Goal: Task Accomplishment & Management: Use online tool/utility

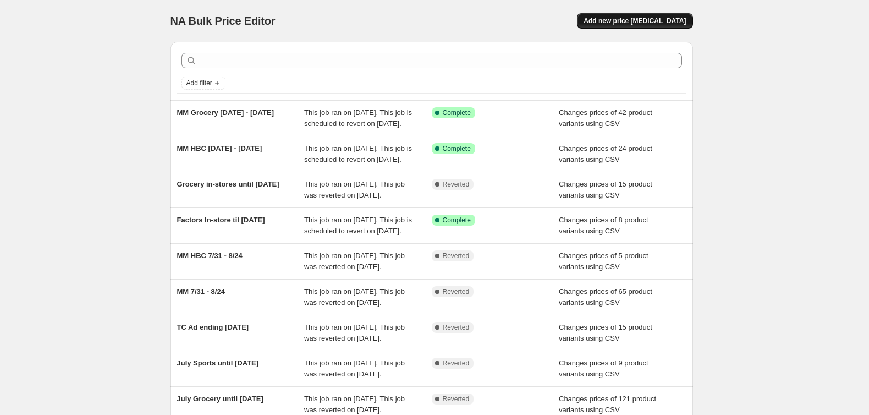
click at [641, 21] on span "Add new price [MEDICAL_DATA]" at bounding box center [634, 20] width 102 height 9
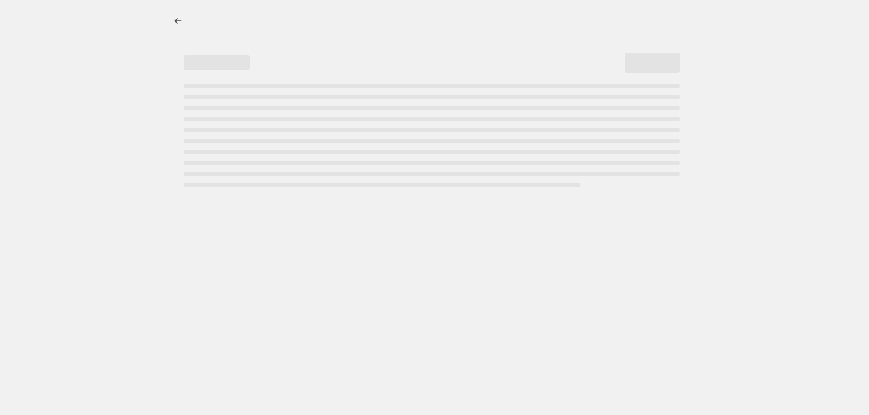
select select "percentage"
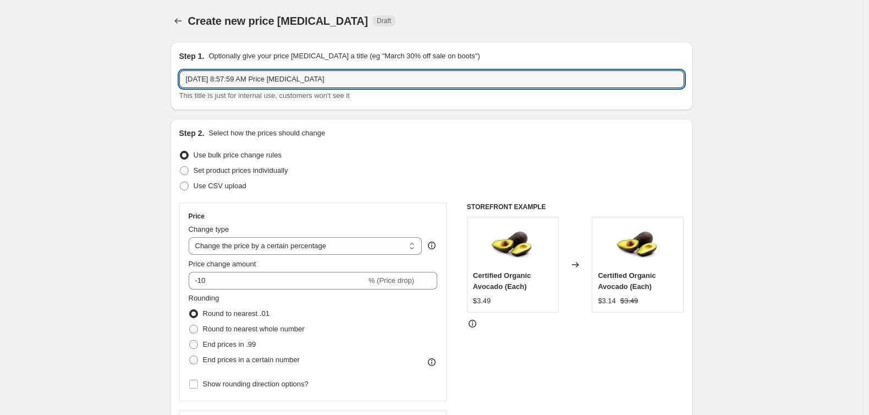
drag, startPoint x: 340, startPoint y: 74, endPoint x: 152, endPoint y: 75, distance: 188.6
type input "Grocery Specials til [DATE]"
click at [205, 185] on span "Use CSV upload" at bounding box center [220, 185] width 53 height 8
click at [180, 182] on input "Use CSV upload" at bounding box center [180, 181] width 1 height 1
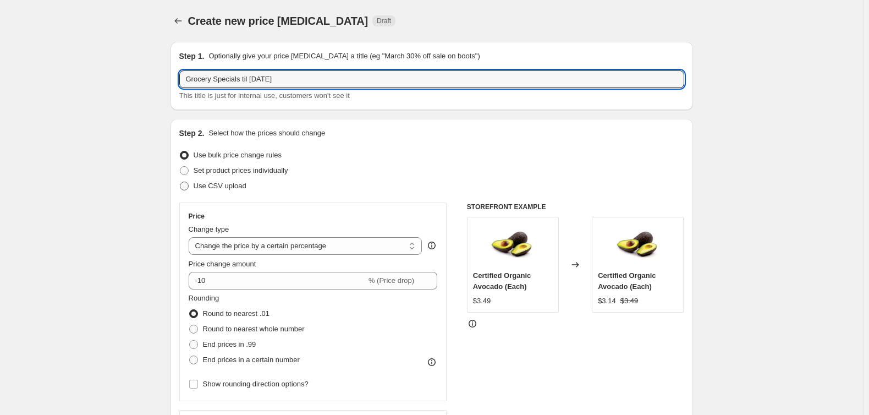
radio input "true"
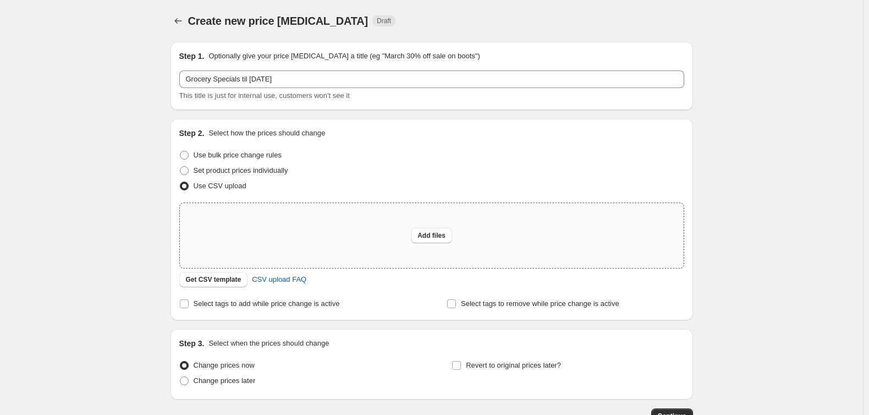
click at [440, 245] on div "Add files" at bounding box center [432, 235] width 504 height 65
type input "C:\fakepath\Grocery UPLOAD.csv"
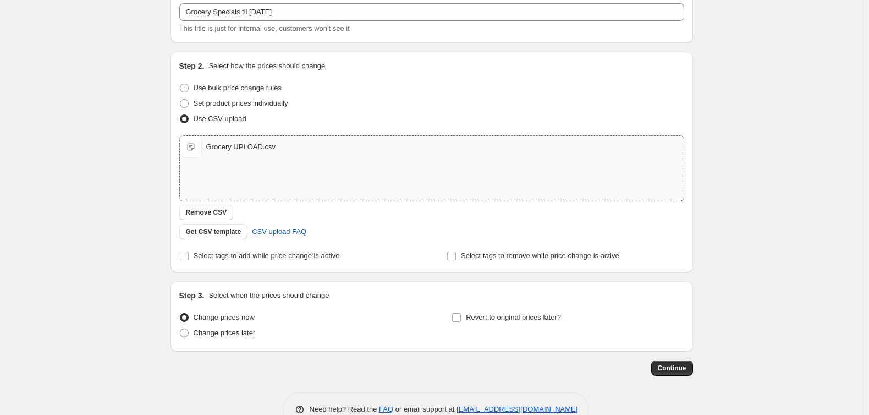
scroll to position [95, 0]
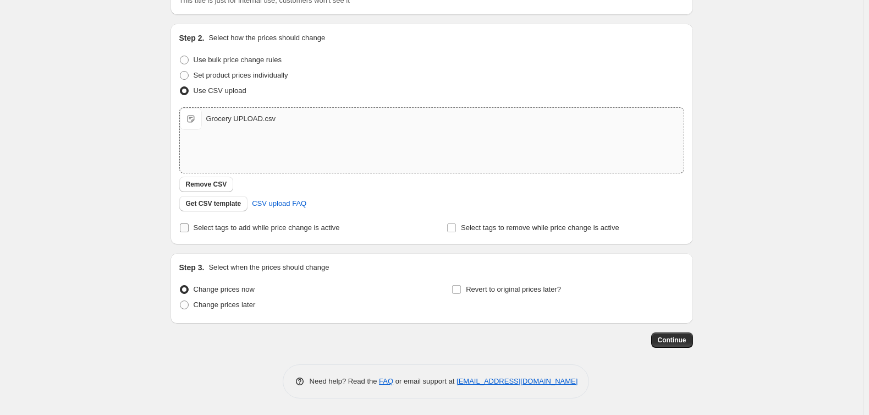
click at [227, 230] on span "Select tags to add while price change is active" at bounding box center [267, 227] width 146 height 8
click at [189, 230] on input "Select tags to add while price change is active" at bounding box center [184, 227] width 9 height 9
checkbox input "true"
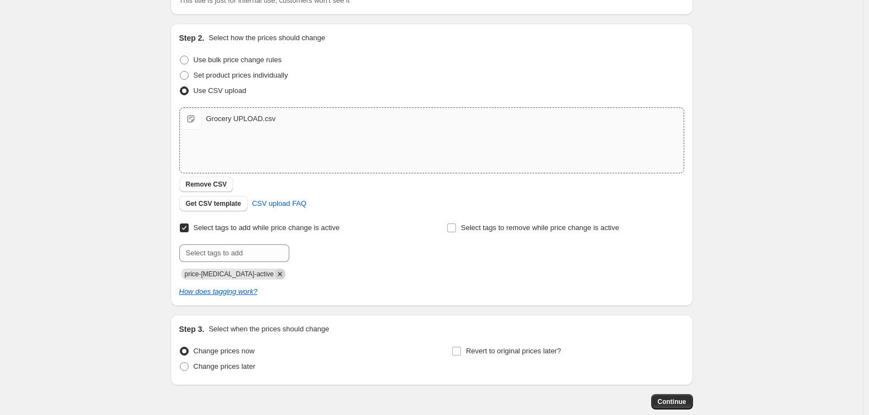
click at [275, 273] on icon "Remove price-change-job-active" at bounding box center [280, 274] width 10 height 10
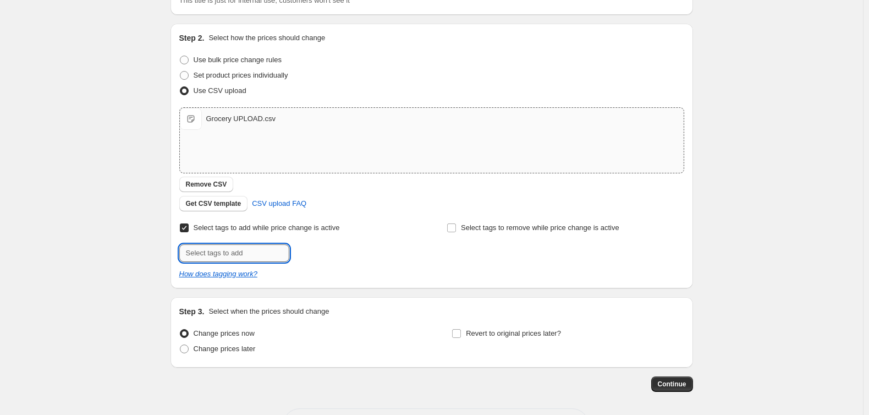
click at [250, 255] on input "text" at bounding box center [234, 253] width 110 height 18
type input "Grocery-Specials"
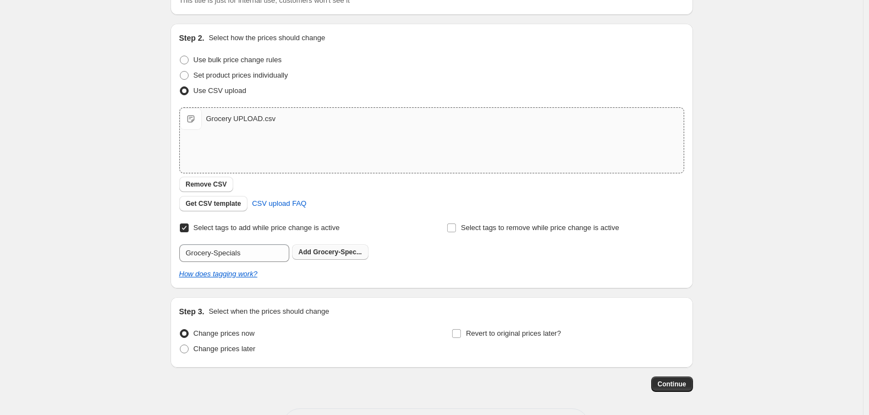
click at [301, 250] on b "Add" at bounding box center [305, 252] width 13 height 8
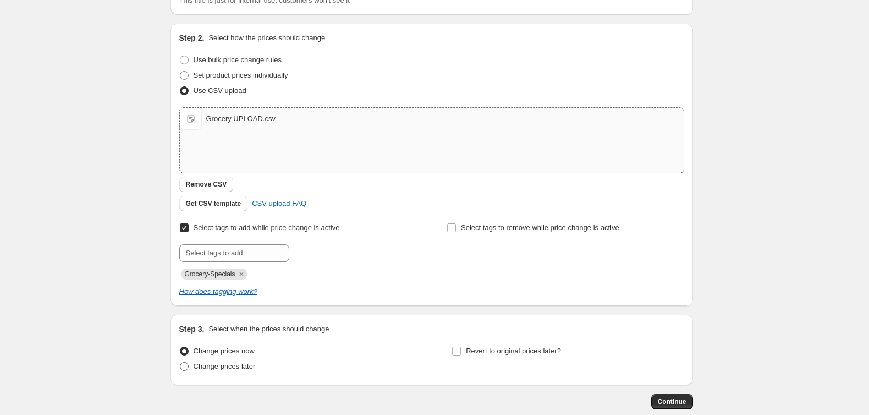
click at [225, 365] on span "Change prices later" at bounding box center [225, 366] width 62 height 8
click at [180, 362] on input "Change prices later" at bounding box center [180, 362] width 1 height 1
radio input "true"
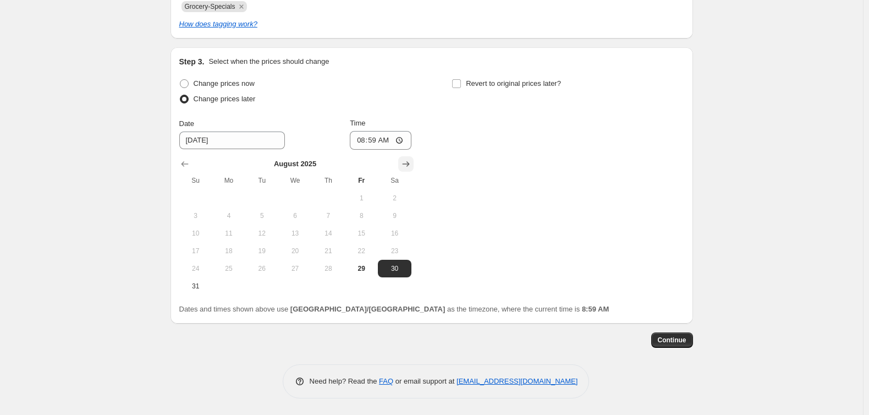
click at [411, 157] on button "Show next month, September 2025" at bounding box center [405, 163] width 15 height 15
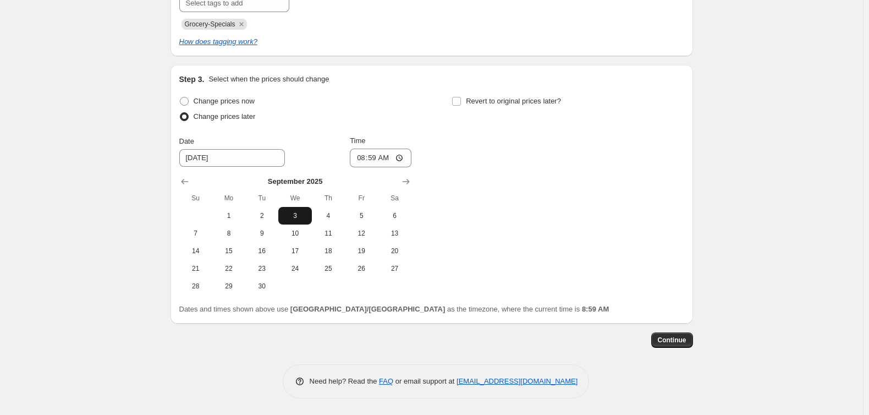
click at [297, 214] on span "3" at bounding box center [295, 215] width 24 height 9
type input "[DATE]"
click at [403, 158] on input "08:59" at bounding box center [381, 157] width 62 height 19
type input "00:30"
click at [499, 98] on span "Revert to original prices later?" at bounding box center [513, 101] width 95 height 8
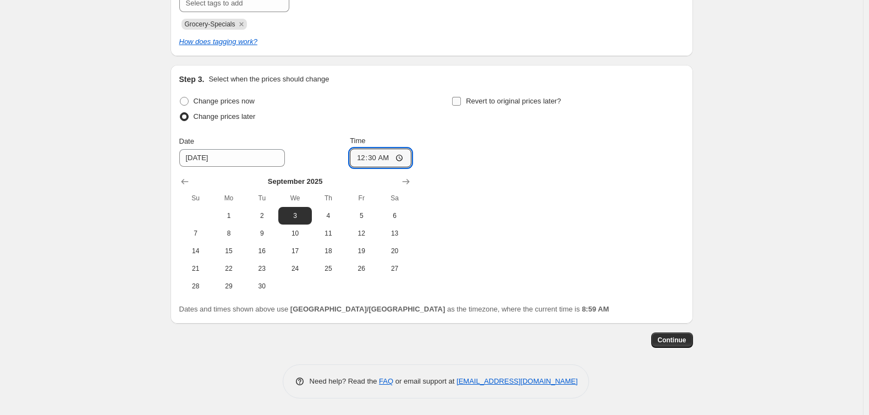
click at [461, 98] on input "Revert to original prices later?" at bounding box center [456, 101] width 9 height 9
checkbox input "true"
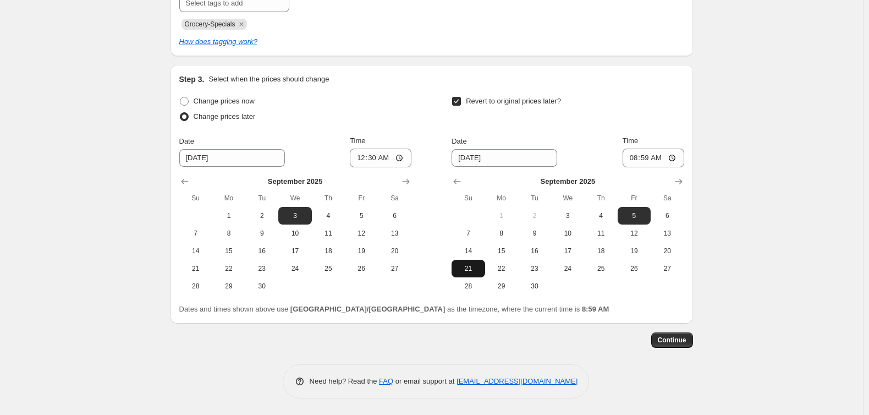
click at [476, 265] on span "21" at bounding box center [468, 268] width 24 height 9
type input "[DATE]"
click at [636, 157] on input "08:59" at bounding box center [653, 157] width 62 height 19
click at [661, 157] on input "06:00" at bounding box center [653, 157] width 62 height 19
type input "18:00"
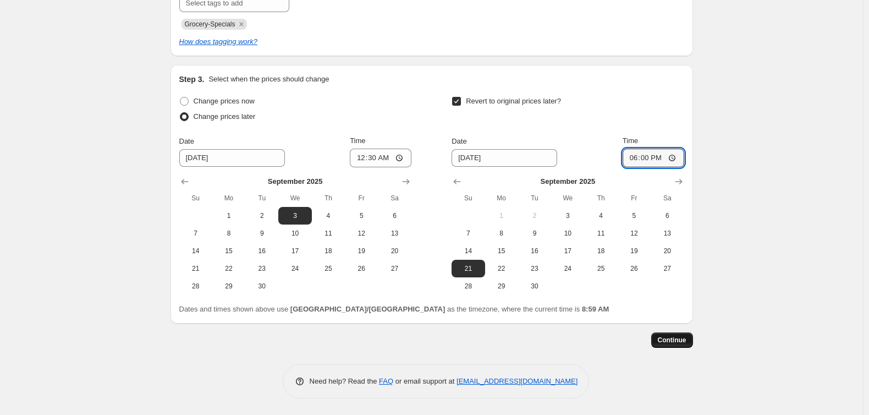
click at [676, 339] on span "Continue" at bounding box center [672, 339] width 29 height 9
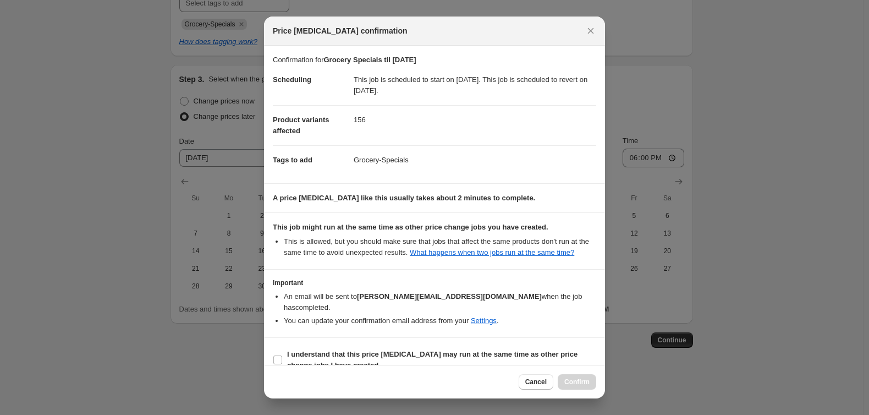
click at [345, 338] on section "I understand that this price [MEDICAL_DATA] may run at the same time as other p…" at bounding box center [434, 360] width 341 height 44
click at [335, 350] on b "I understand that this price [MEDICAL_DATA] may run at the same time as other p…" at bounding box center [432, 359] width 290 height 19
click at [282, 355] on input "I understand that this price [MEDICAL_DATA] may run at the same time as other p…" at bounding box center [277, 359] width 9 height 9
checkbox input "true"
click at [583, 380] on span "Confirm" at bounding box center [576, 381] width 25 height 9
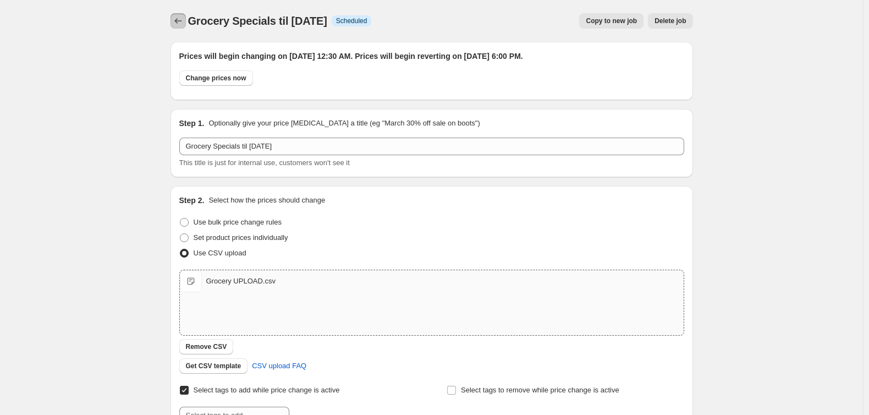
click at [180, 18] on icon "Price change jobs" at bounding box center [178, 20] width 11 height 11
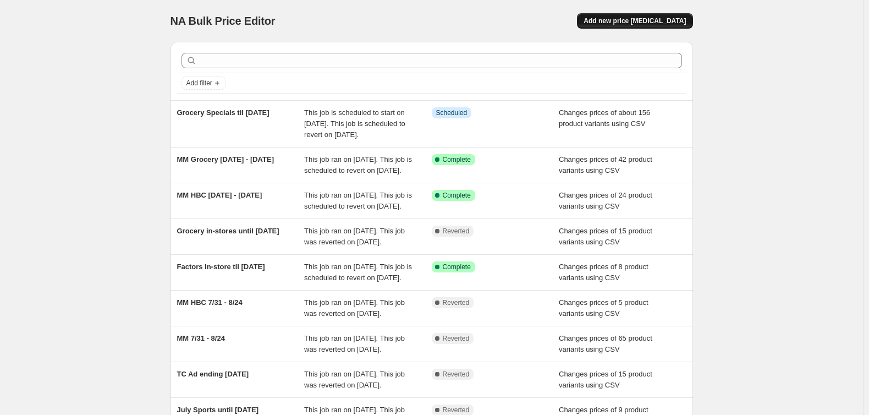
click at [663, 23] on span "Add new price [MEDICAL_DATA]" at bounding box center [634, 20] width 102 height 9
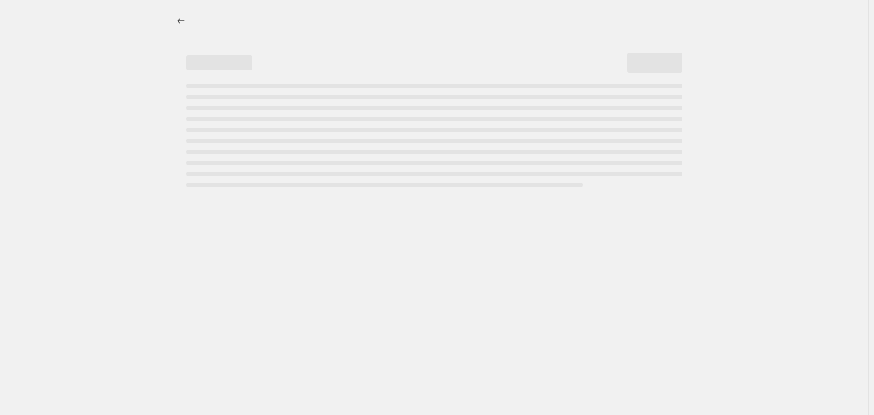
select select "percentage"
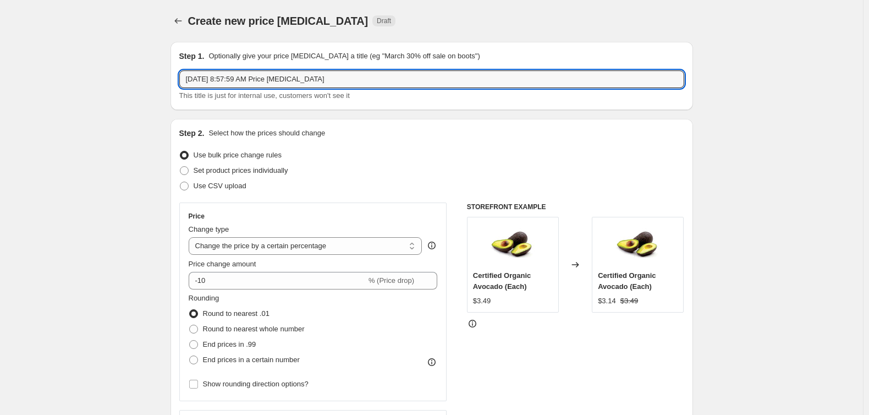
drag, startPoint x: 333, startPoint y: 77, endPoint x: 162, endPoint y: 67, distance: 171.3
type input "HBC Specials til [DATE]"
click at [228, 182] on span "Use CSV upload" at bounding box center [220, 185] width 53 height 8
click at [180, 182] on input "Use CSV upload" at bounding box center [180, 181] width 1 height 1
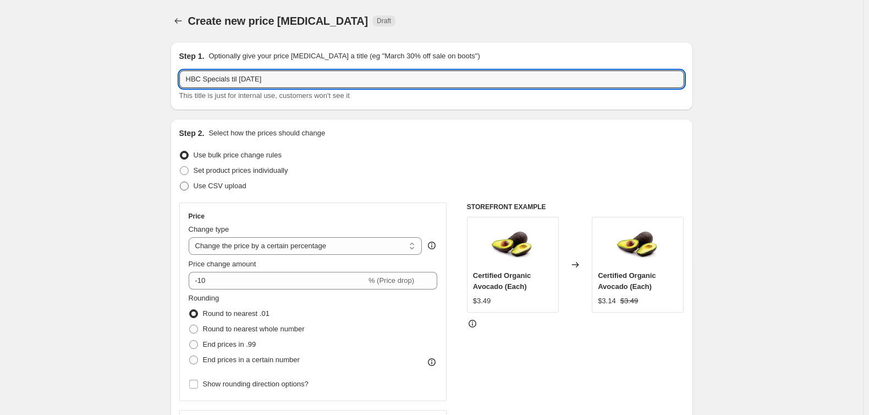
radio input "true"
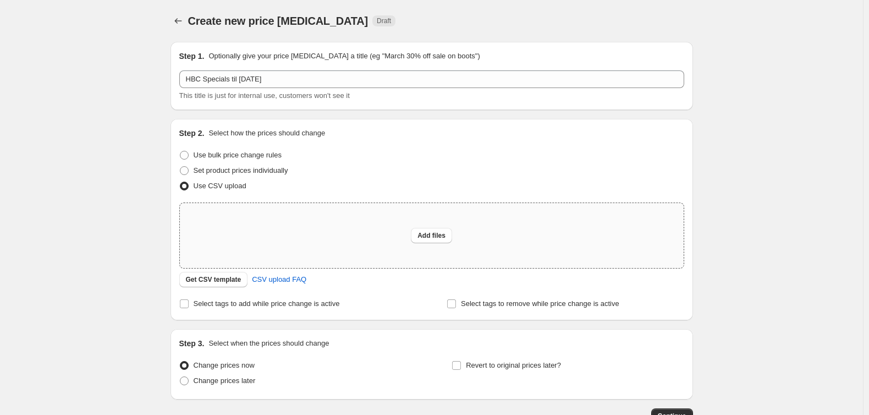
click at [455, 233] on div "Add files" at bounding box center [432, 235] width 504 height 65
type input "C:\fakepath\HBC UPLOAD.csv"
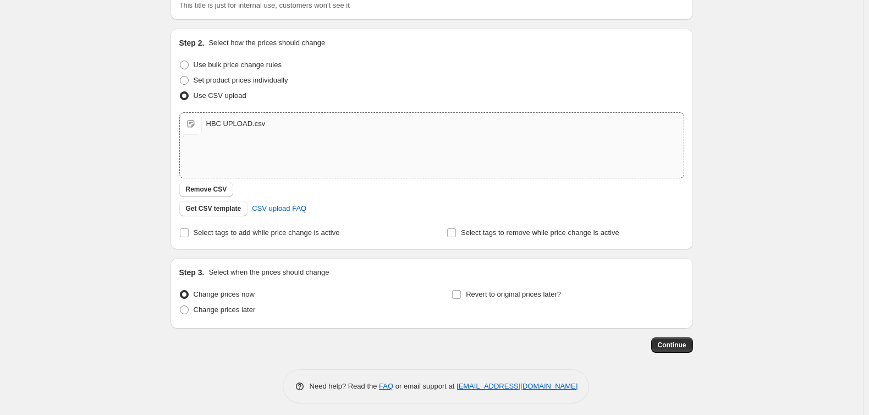
scroll to position [95, 0]
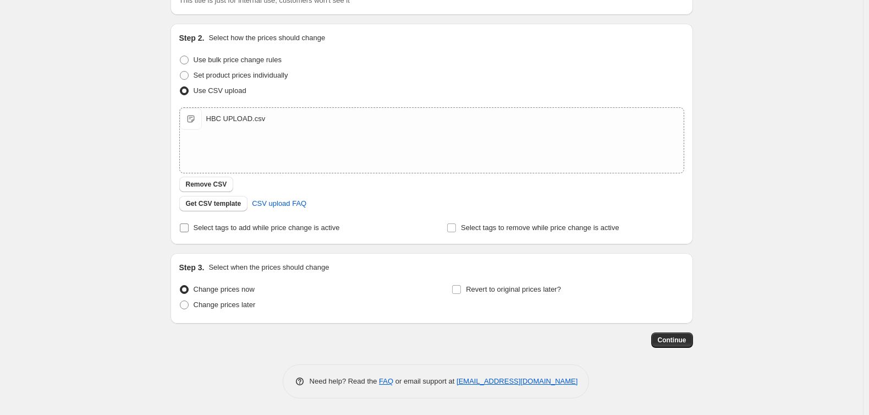
click at [279, 230] on span "Select tags to add while price change is active" at bounding box center [267, 227] width 146 height 8
click at [189, 230] on input "Select tags to add while price change is active" at bounding box center [184, 227] width 9 height 9
checkbox input "true"
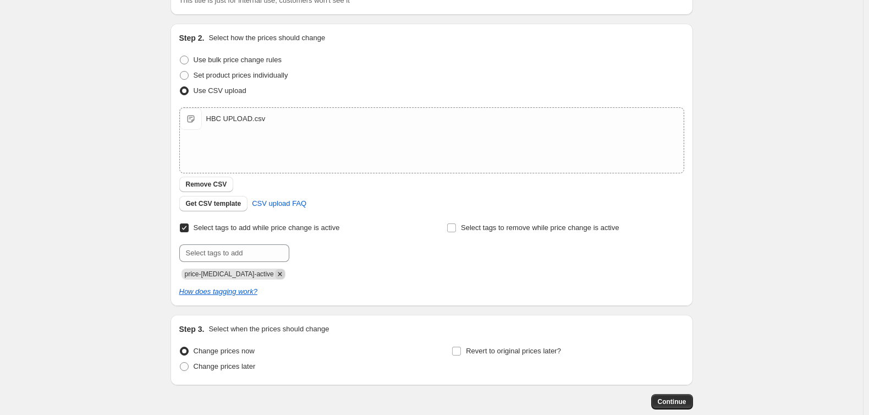
click at [275, 275] on icon "Remove price-change-job-active" at bounding box center [280, 274] width 10 height 10
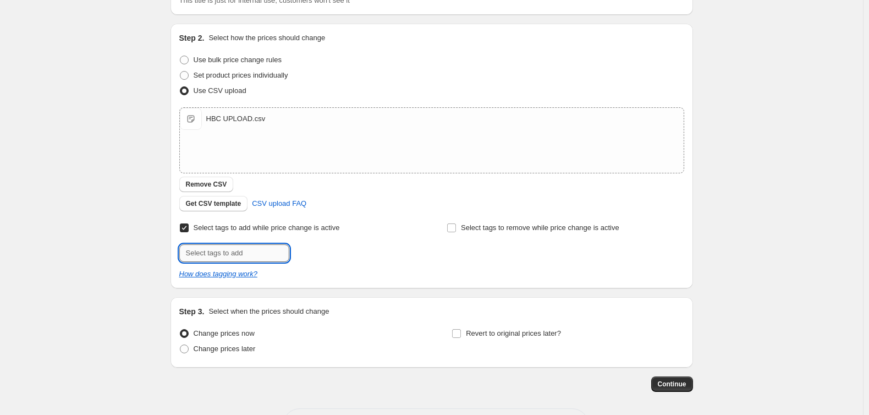
click at [256, 252] on input "text" at bounding box center [234, 253] width 110 height 18
type input "Supplement-Specials"
click at [341, 251] on span "Supplement-S..." at bounding box center [338, 252] width 50 height 8
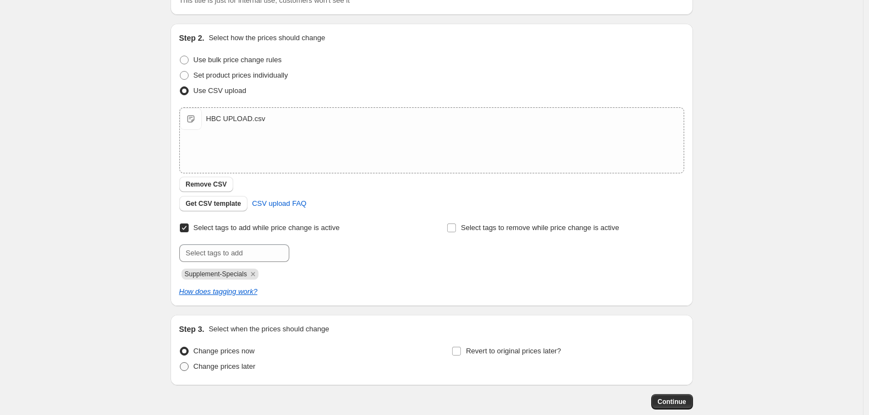
click at [216, 368] on span "Change prices later" at bounding box center [225, 366] width 62 height 8
click at [180, 362] on input "Change prices later" at bounding box center [180, 362] width 1 height 1
radio input "true"
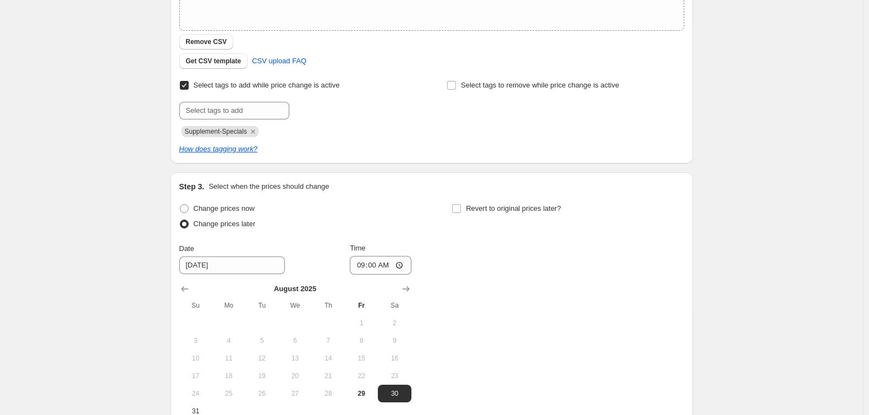
scroll to position [260, 0]
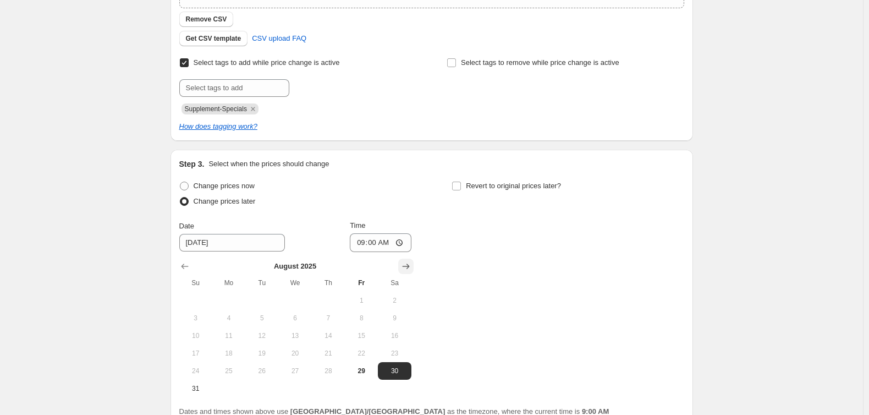
click at [407, 269] on icon "Show next month, September 2025" at bounding box center [405, 266] width 11 height 11
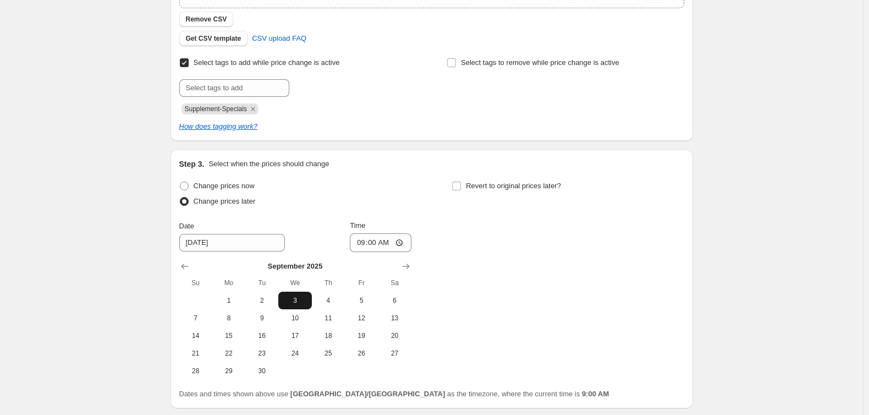
click at [301, 297] on span "3" at bounding box center [295, 300] width 24 height 9
type input "[DATE]"
click at [362, 241] on input "09:00" at bounding box center [381, 242] width 62 height 19
type input "00:30"
click at [483, 185] on span "Revert to original prices later?" at bounding box center [513, 185] width 95 height 8
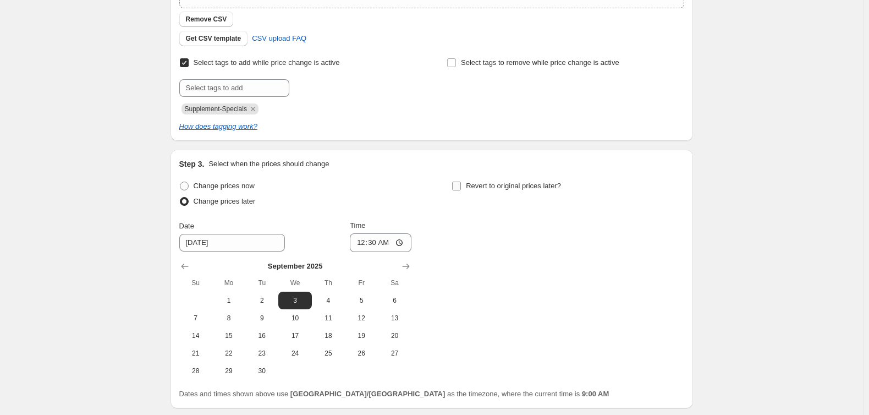
click at [461, 185] on input "Revert to original prices later?" at bounding box center [456, 185] width 9 height 9
checkbox input "true"
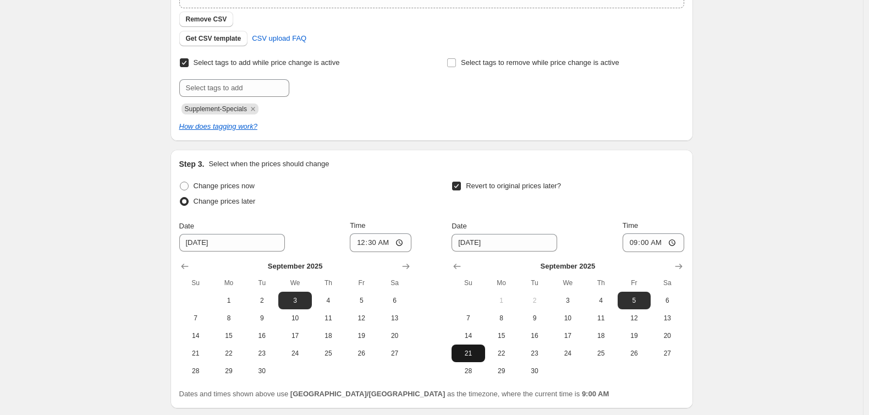
click at [474, 352] on span "21" at bounding box center [468, 353] width 24 height 9
type input "[DATE]"
click at [629, 241] on input "09:00" at bounding box center [653, 242] width 62 height 19
click at [658, 238] on input "06:00" at bounding box center [653, 242] width 62 height 19
type input "18:00"
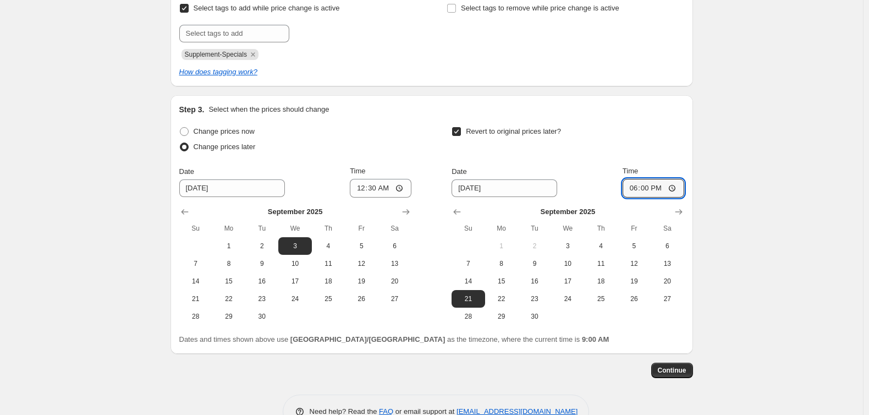
scroll to position [315, 0]
click at [677, 368] on span "Continue" at bounding box center [672, 369] width 29 height 9
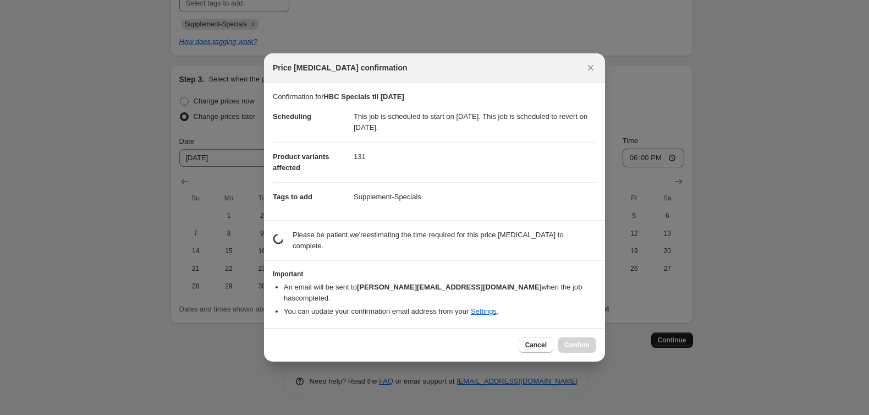
scroll to position [0, 0]
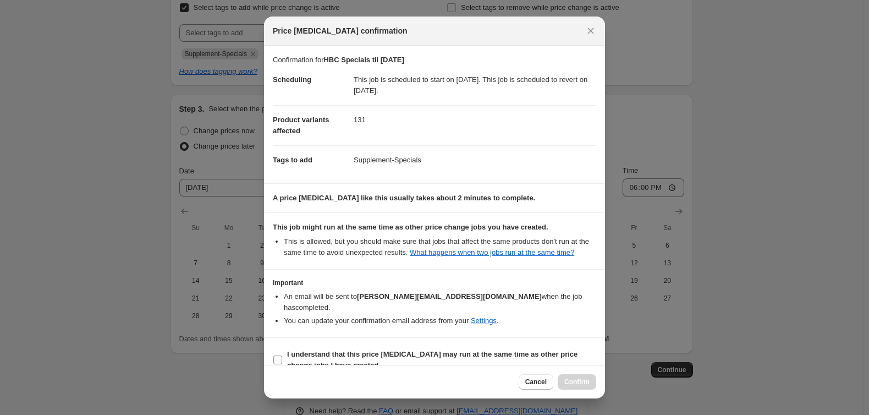
click at [312, 350] on b "I understand that this price [MEDICAL_DATA] may run at the same time as other p…" at bounding box center [432, 359] width 290 height 19
click at [282, 355] on input "I understand that this price [MEDICAL_DATA] may run at the same time as other p…" at bounding box center [277, 359] width 9 height 9
checkbox input "true"
click at [575, 379] on span "Confirm" at bounding box center [576, 381] width 25 height 9
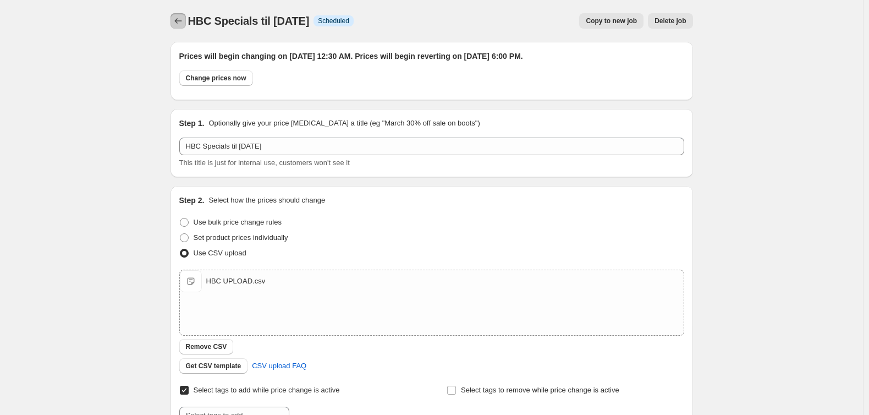
click at [184, 20] on icon "Price change jobs" at bounding box center [178, 20] width 11 height 11
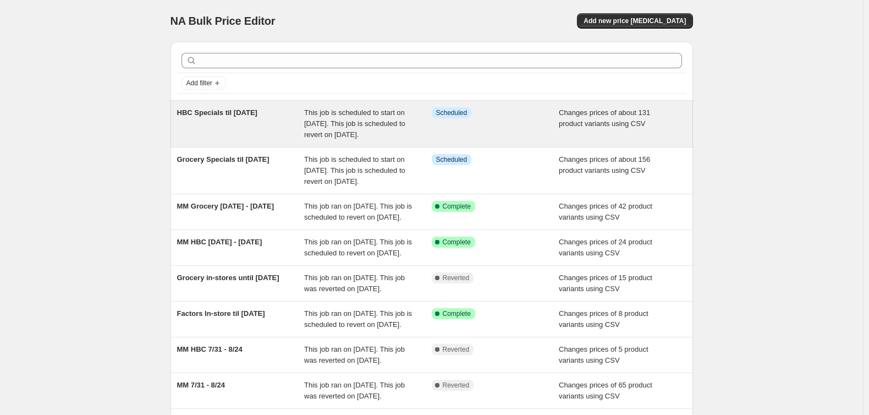
click at [363, 115] on span "This job is scheduled to start on [DATE]. This job is scheduled to revert on [D…" at bounding box center [354, 123] width 101 height 30
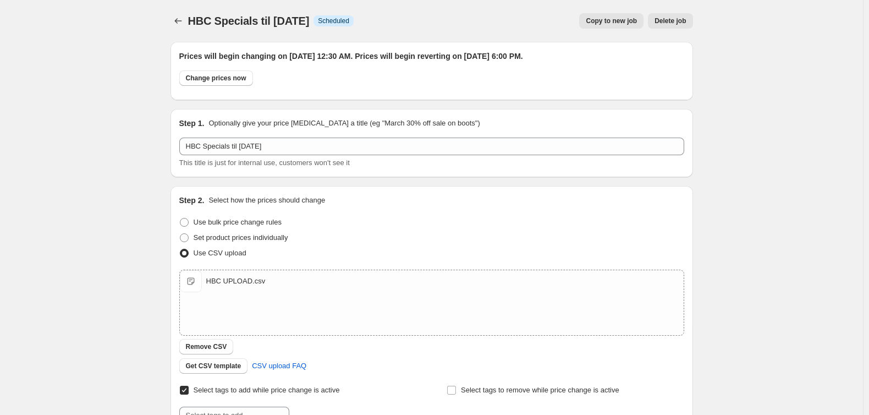
click at [622, 25] on span "Copy to new job" at bounding box center [611, 20] width 51 height 9
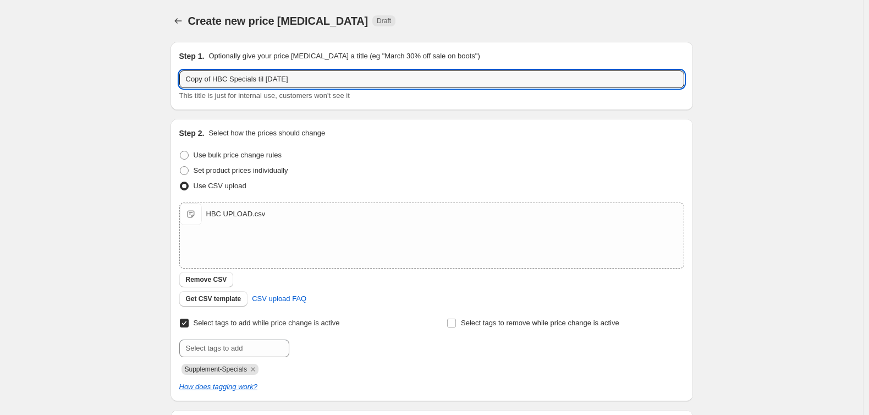
drag, startPoint x: 228, startPoint y: 78, endPoint x: 164, endPoint y: 70, distance: 64.2
click at [164, 70] on div "Step 1. Optionally give your price [MEDICAL_DATA] a title (eg "March 30% off sa…" at bounding box center [427, 268] width 531 height 471
type input "Body Care Specials til [DATE]"
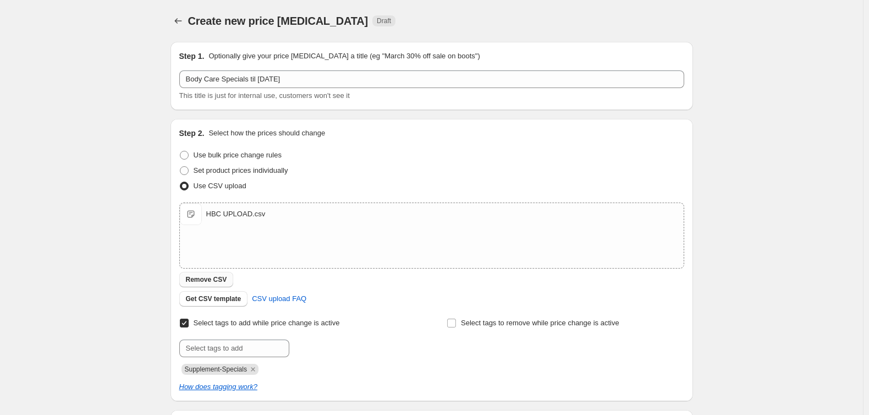
click at [217, 282] on span "Remove CSV" at bounding box center [206, 279] width 41 height 9
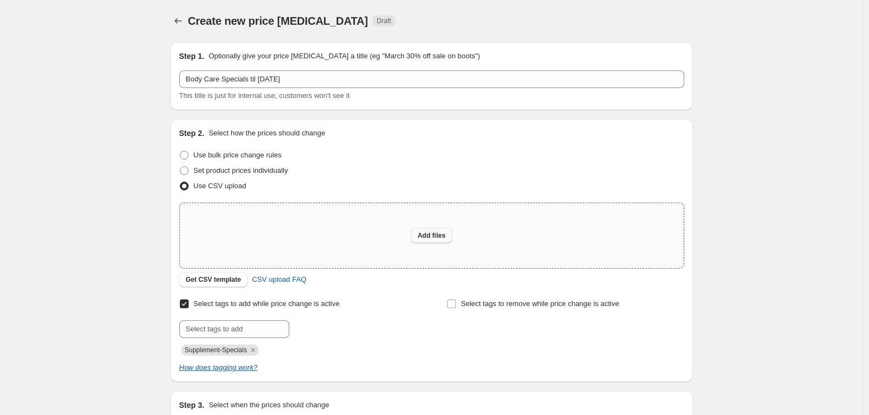
click at [432, 237] on span "Add files" at bounding box center [431, 235] width 28 height 9
type input "C:\fakepath\Bodycare UPLOAD.csv"
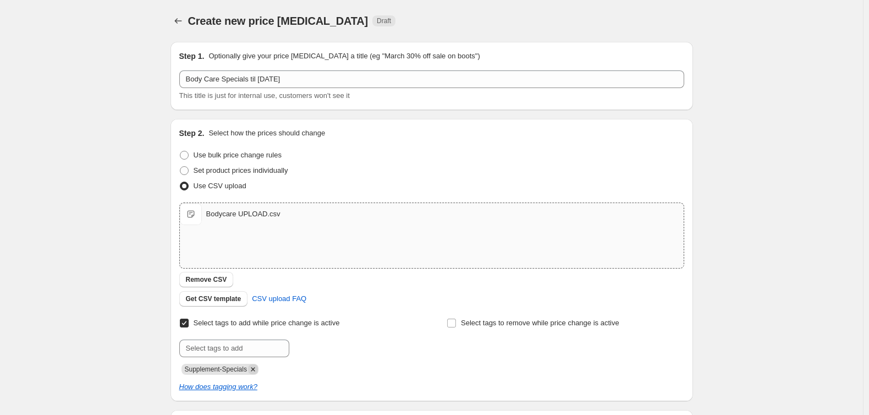
click at [255, 371] on icon "Remove Supplement-Specials" at bounding box center [253, 369] width 10 height 10
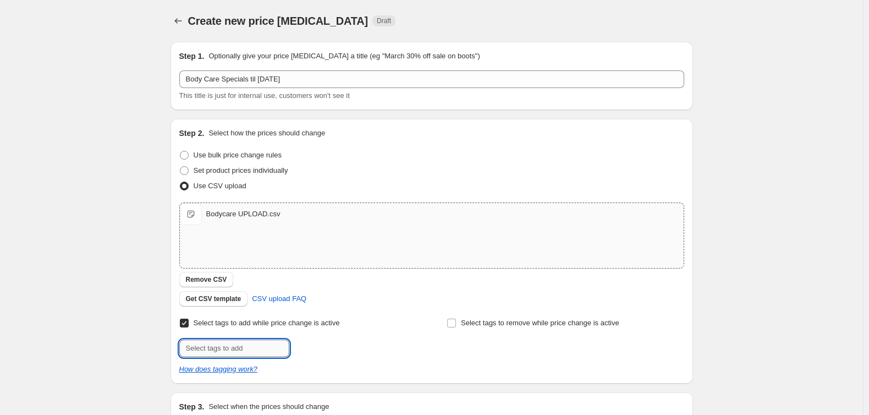
click at [251, 349] on input "text" at bounding box center [234, 348] width 110 height 18
type input "Body-Care-Specials"
click at [307, 344] on b "Add" at bounding box center [305, 347] width 13 height 8
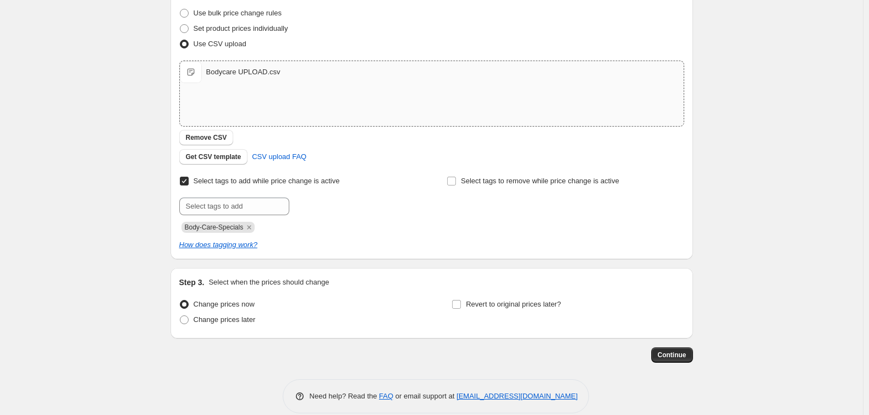
scroll to position [157, 0]
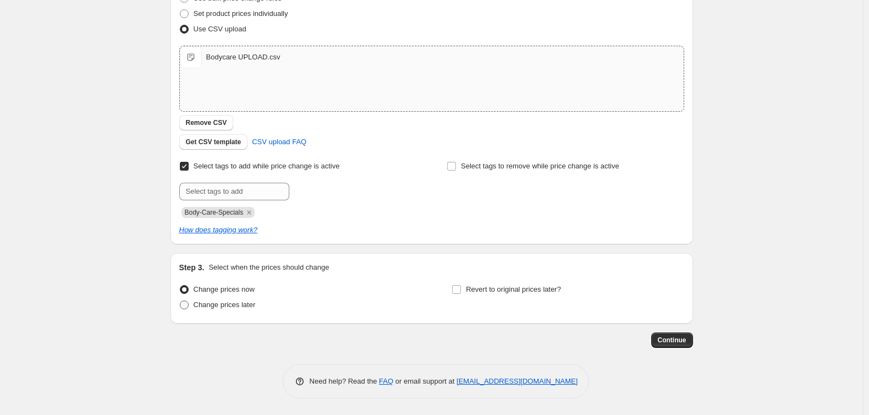
click at [252, 303] on span "Change prices later" at bounding box center [225, 304] width 62 height 8
click at [180, 301] on input "Change prices later" at bounding box center [180, 300] width 1 height 1
radio input "true"
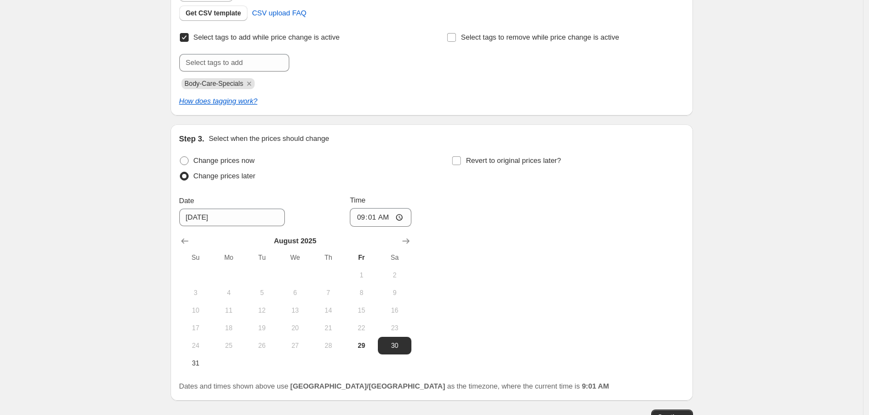
scroll to position [322, 0]
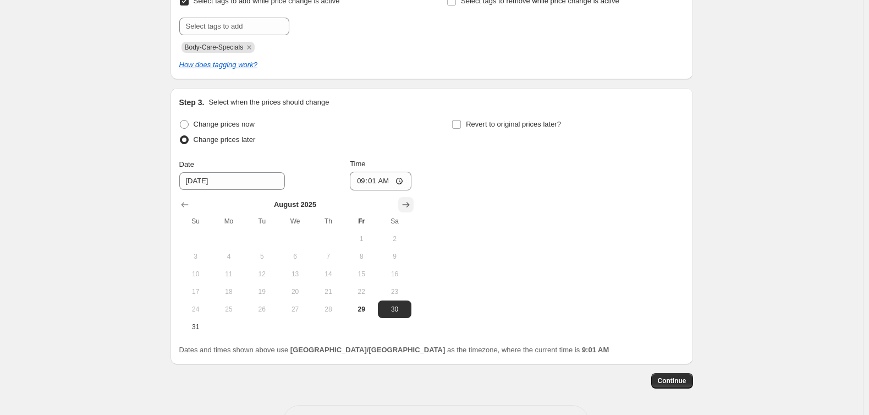
click at [409, 200] on icon "Show next month, September 2025" at bounding box center [405, 204] width 11 height 11
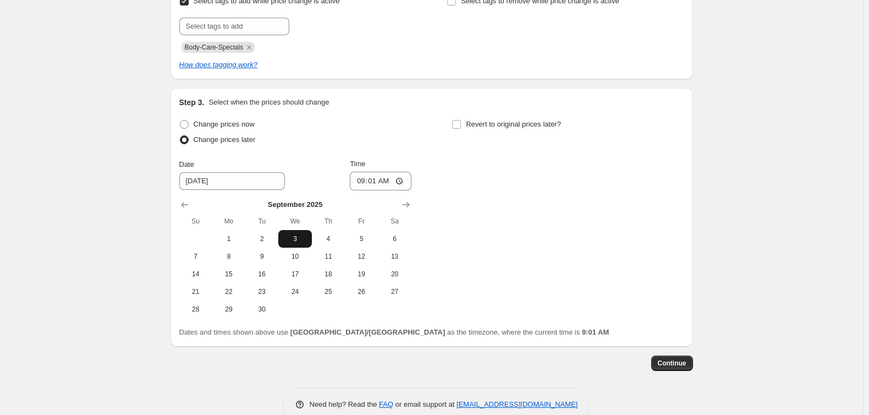
click at [290, 232] on button "3" at bounding box center [294, 239] width 33 height 18
type input "[DATE]"
click at [358, 181] on input "09:01" at bounding box center [381, 181] width 62 height 19
type input "00:30"
click at [512, 123] on span "Revert to original prices later?" at bounding box center [513, 124] width 95 height 8
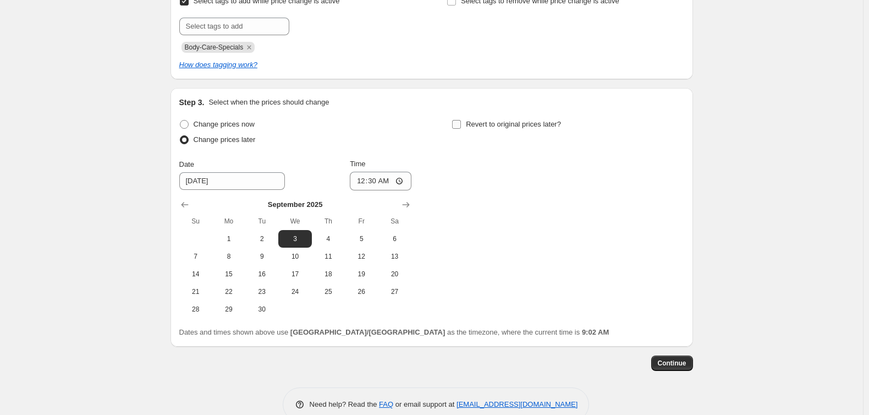
click at [461, 123] on input "Revert to original prices later?" at bounding box center [456, 124] width 9 height 9
checkbox input "true"
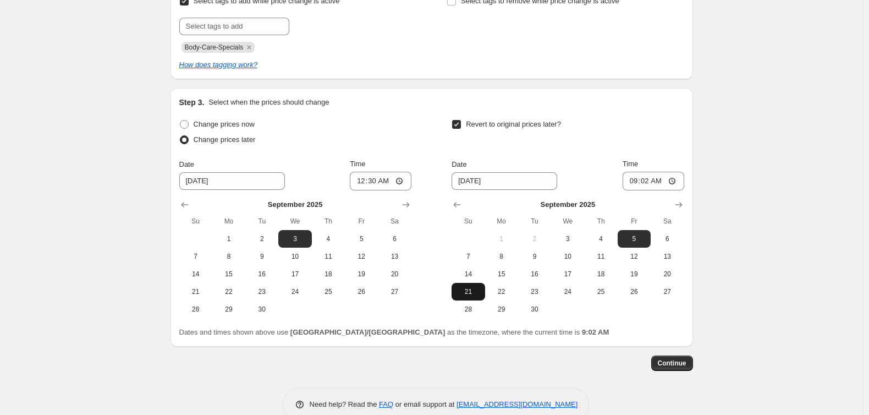
click at [466, 290] on span "21" at bounding box center [468, 291] width 24 height 9
type input "[DATE]"
click at [633, 181] on input "09:02" at bounding box center [653, 181] width 62 height 19
click at [661, 181] on input "06:00" at bounding box center [653, 181] width 62 height 19
type input "18:00"
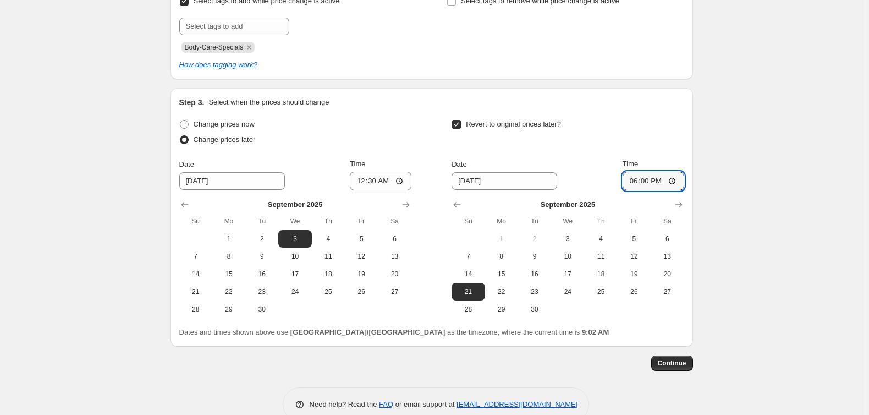
click at [731, 309] on div "Create new price [MEDICAL_DATA]. This page is ready Create new price [MEDICAL_D…" at bounding box center [431, 57] width 863 height 759
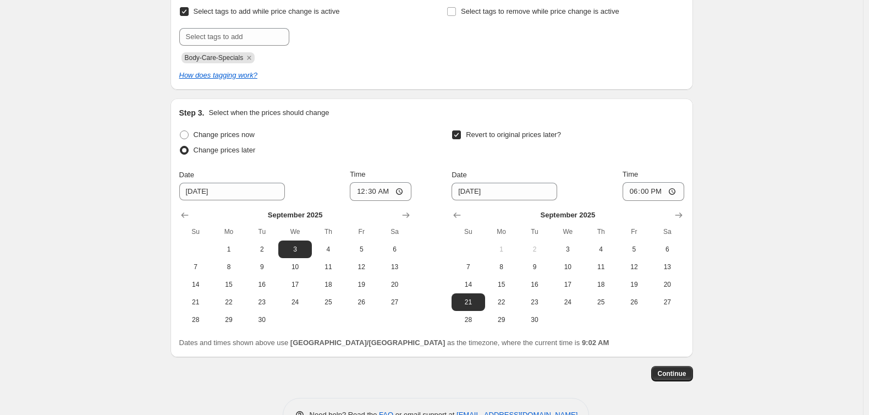
scroll to position [345, 0]
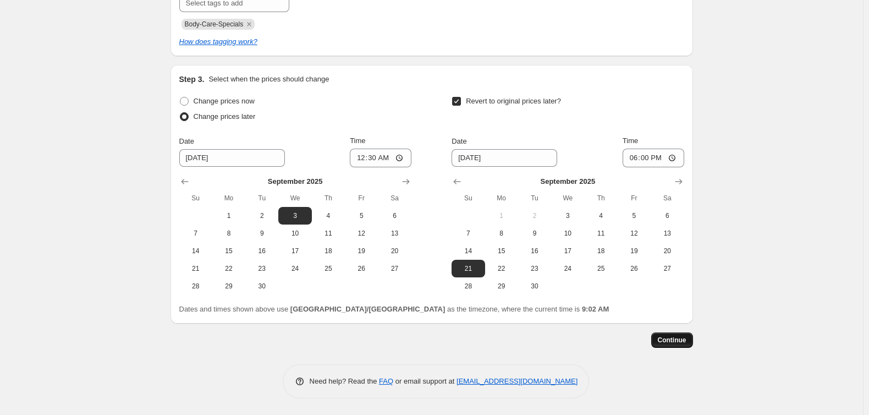
click at [678, 340] on span "Continue" at bounding box center [672, 339] width 29 height 9
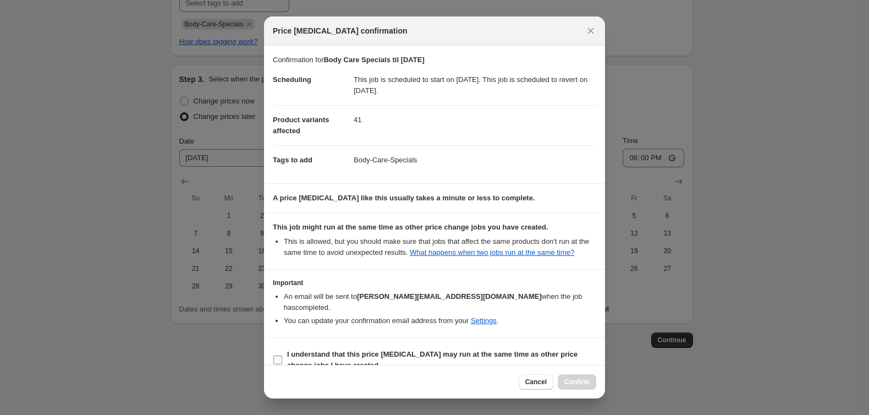
drag, startPoint x: 324, startPoint y: 349, endPoint x: 332, endPoint y: 349, distance: 8.2
click at [324, 350] on b "I understand that this price [MEDICAL_DATA] may run at the same time as other p…" at bounding box center [432, 359] width 290 height 19
click at [282, 355] on input "I understand that this price [MEDICAL_DATA] may run at the same time as other p…" at bounding box center [277, 359] width 9 height 9
checkbox input "true"
click at [575, 378] on span "Confirm" at bounding box center [576, 381] width 25 height 9
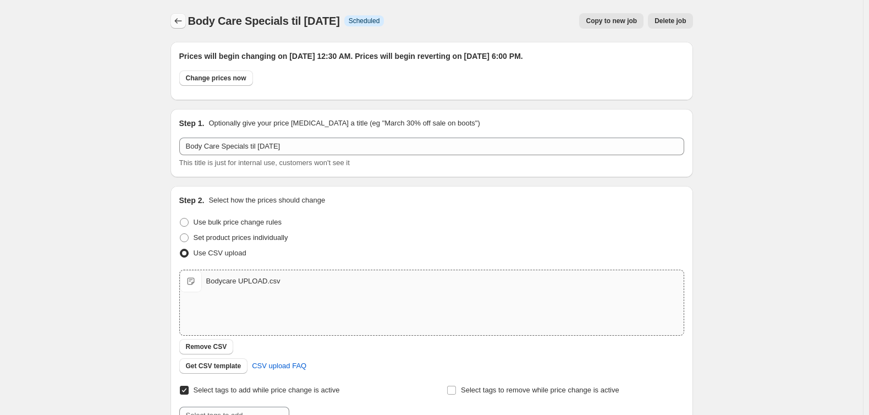
click at [178, 21] on icon "Price change jobs" at bounding box center [177, 20] width 7 height 5
